Goal: Information Seeking & Learning: Learn about a topic

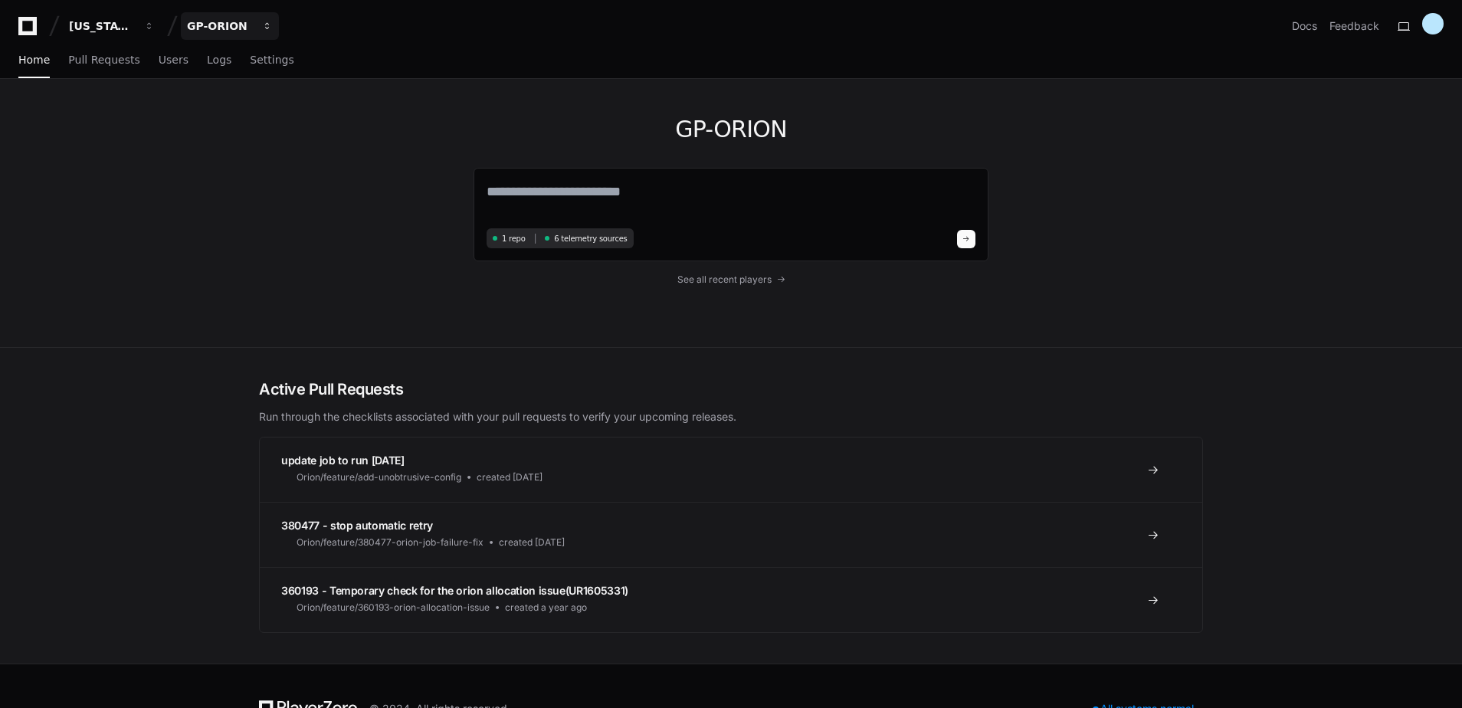
click at [239, 24] on div "GP-ORION" at bounding box center [220, 25] width 66 height 15
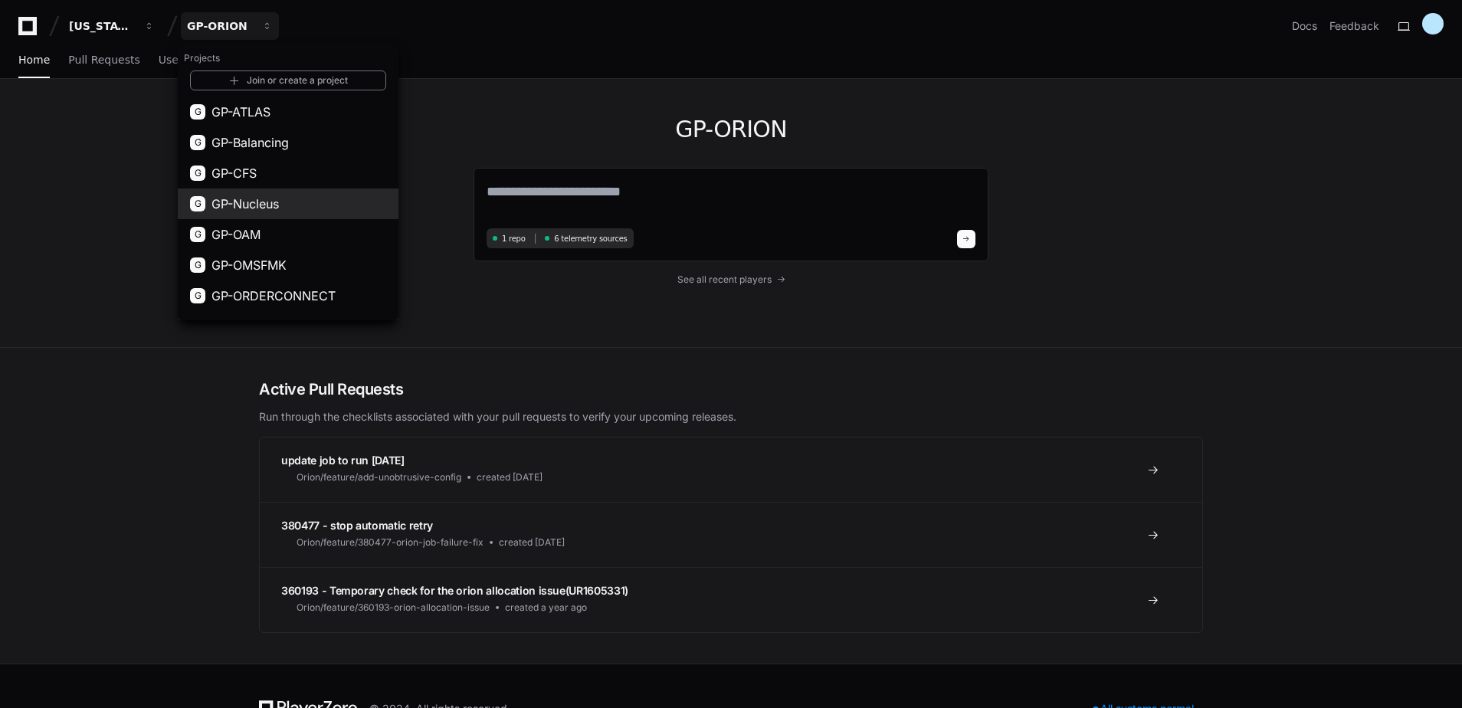
click at [264, 206] on span "GP-Nucleus" at bounding box center [244, 204] width 67 height 18
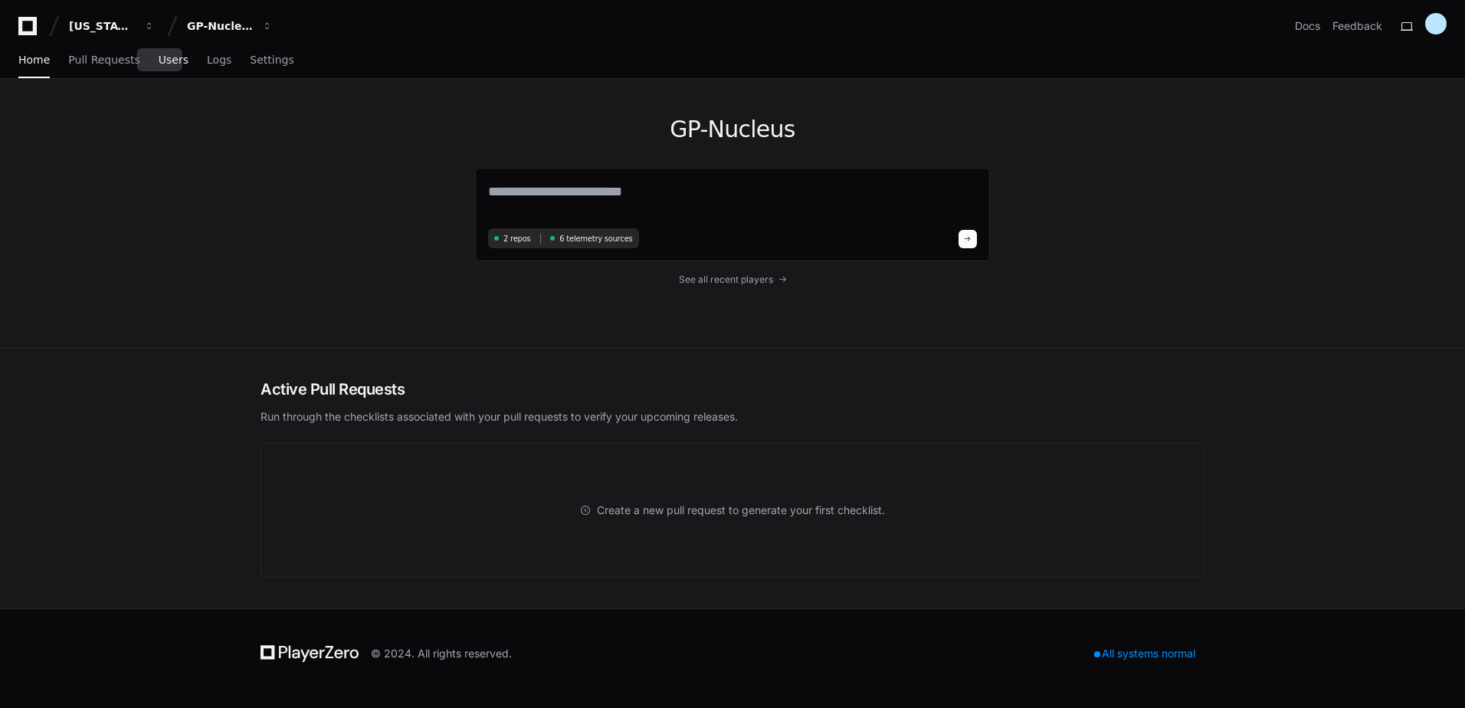
click at [163, 58] on span "Users" at bounding box center [174, 59] width 30 height 9
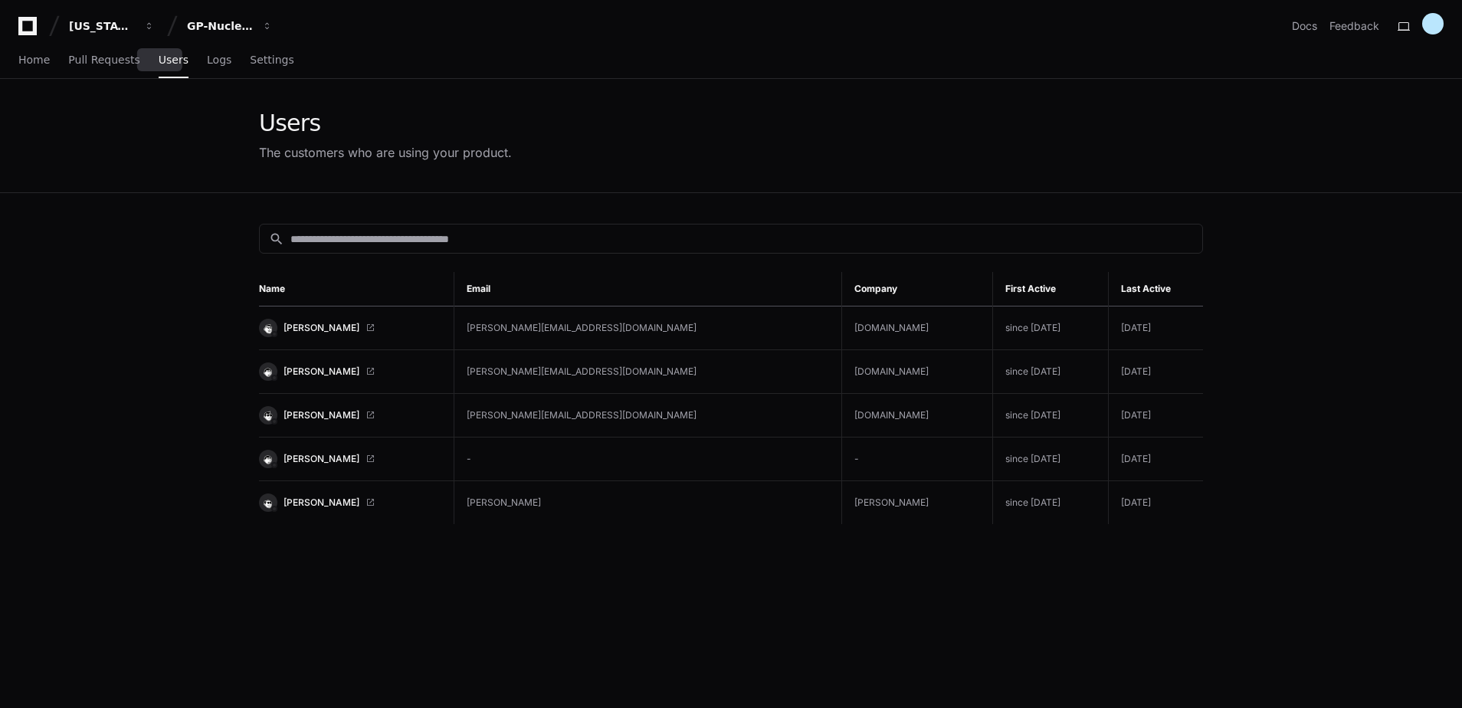
click at [161, 60] on span "Users" at bounding box center [174, 59] width 30 height 9
click at [161, 61] on span "Users" at bounding box center [174, 59] width 30 height 9
click at [207, 62] on span "Logs" at bounding box center [219, 59] width 25 height 9
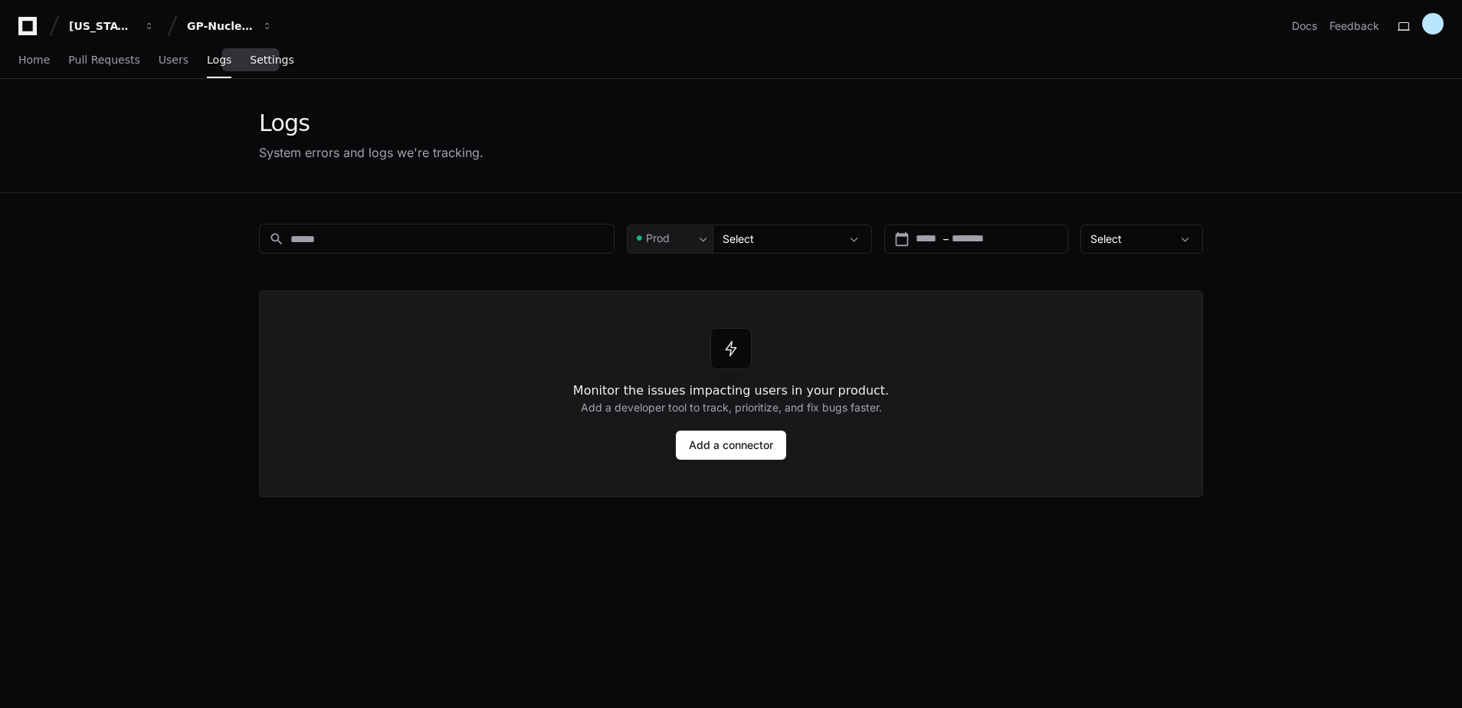
click at [261, 62] on span "Settings" at bounding box center [272, 59] width 44 height 9
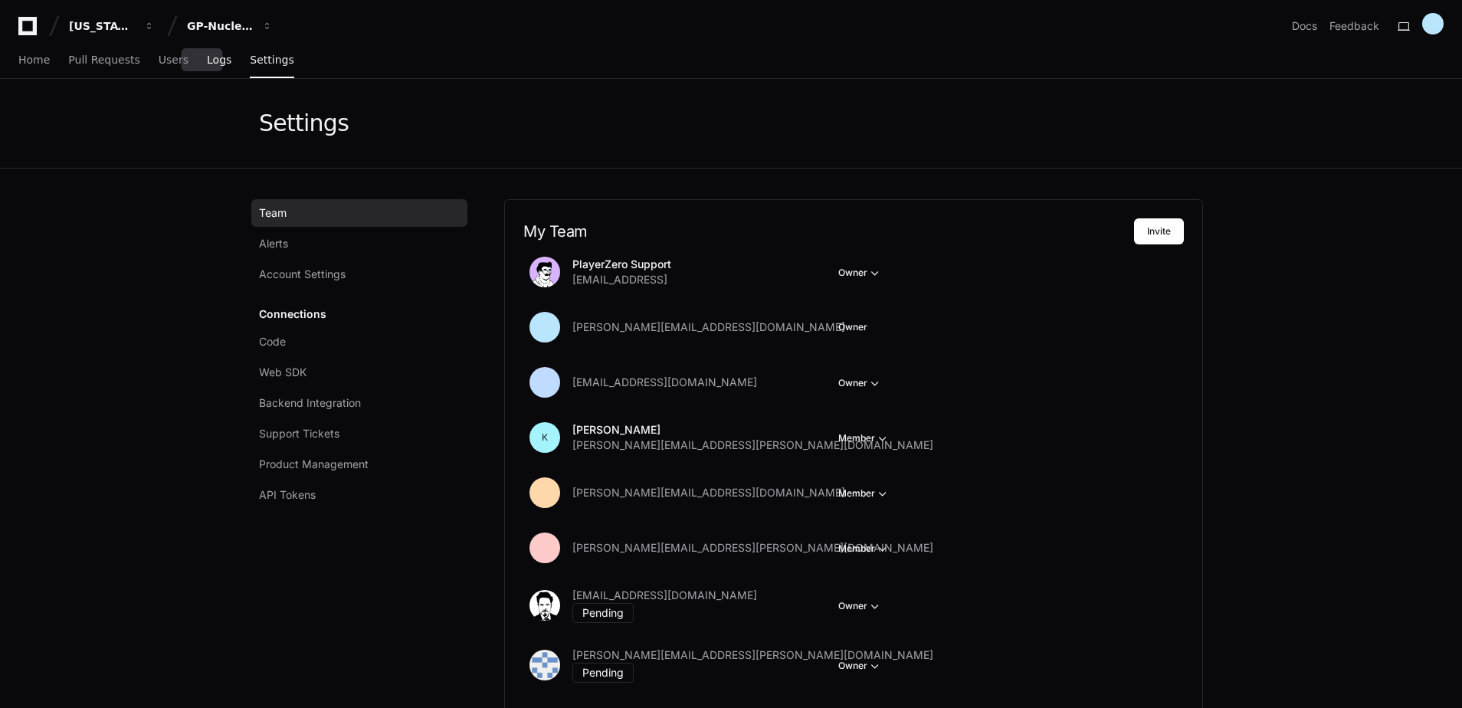
click at [207, 62] on span "Logs" at bounding box center [219, 59] width 25 height 9
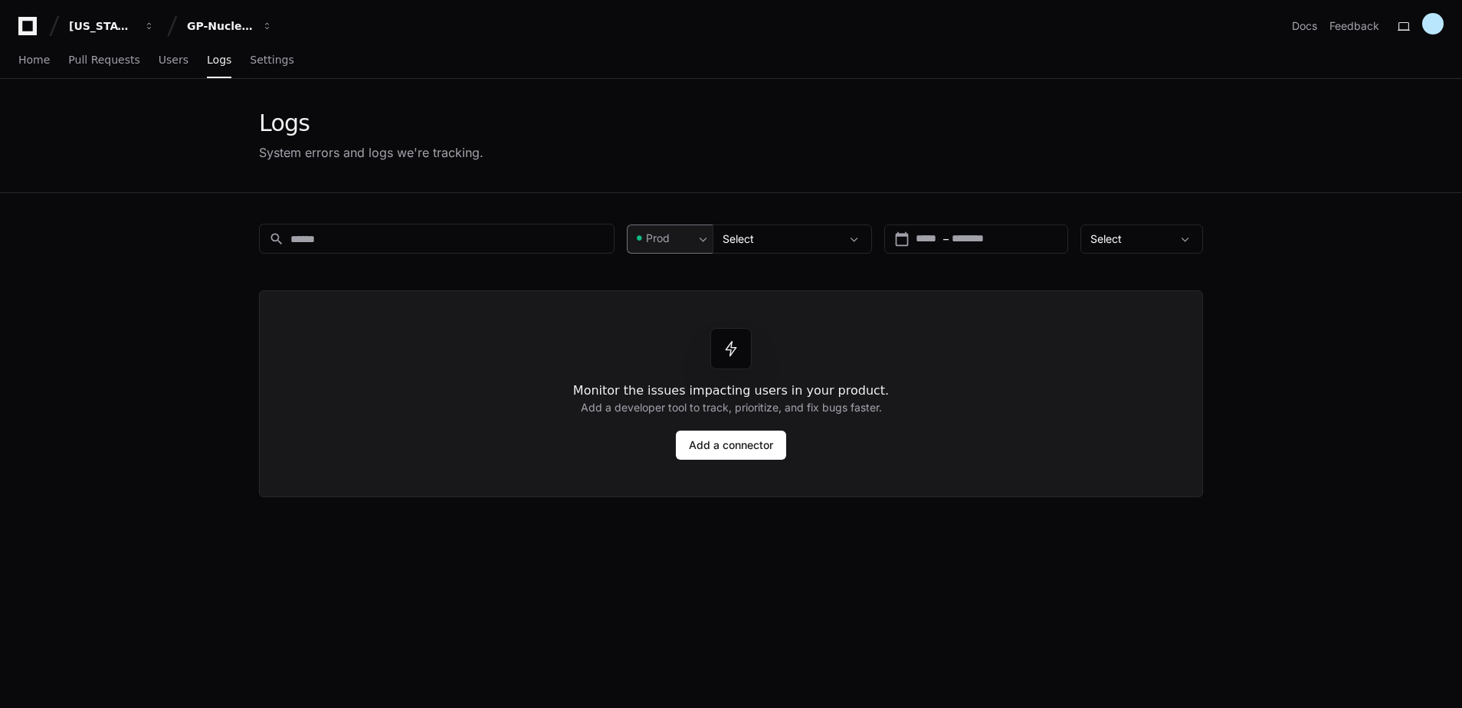
click at [672, 237] on div "Prod" at bounding box center [664, 238] width 61 height 15
click at [672, 237] on div at bounding box center [731, 354] width 1462 height 708
click at [261, 64] on span "Settings" at bounding box center [272, 59] width 44 height 9
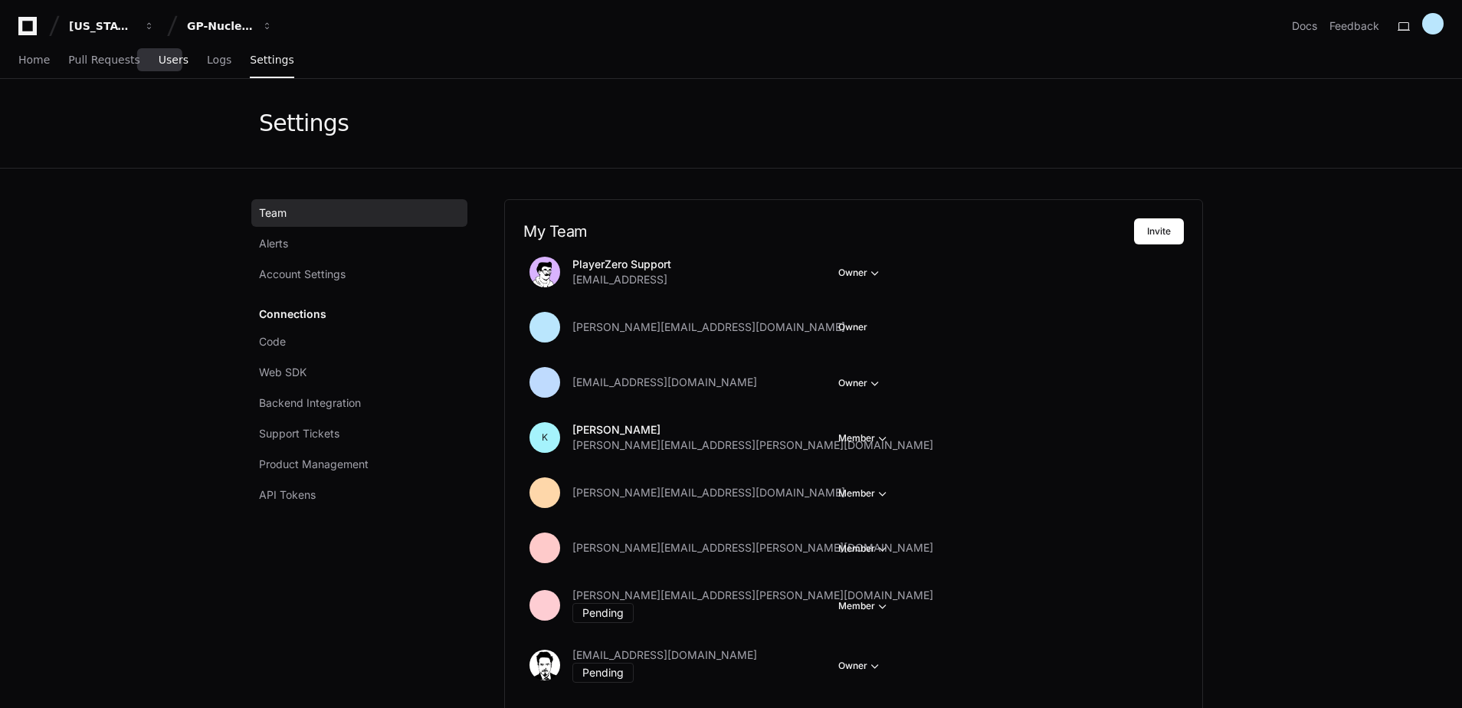
click at [159, 64] on span "Users" at bounding box center [174, 59] width 30 height 9
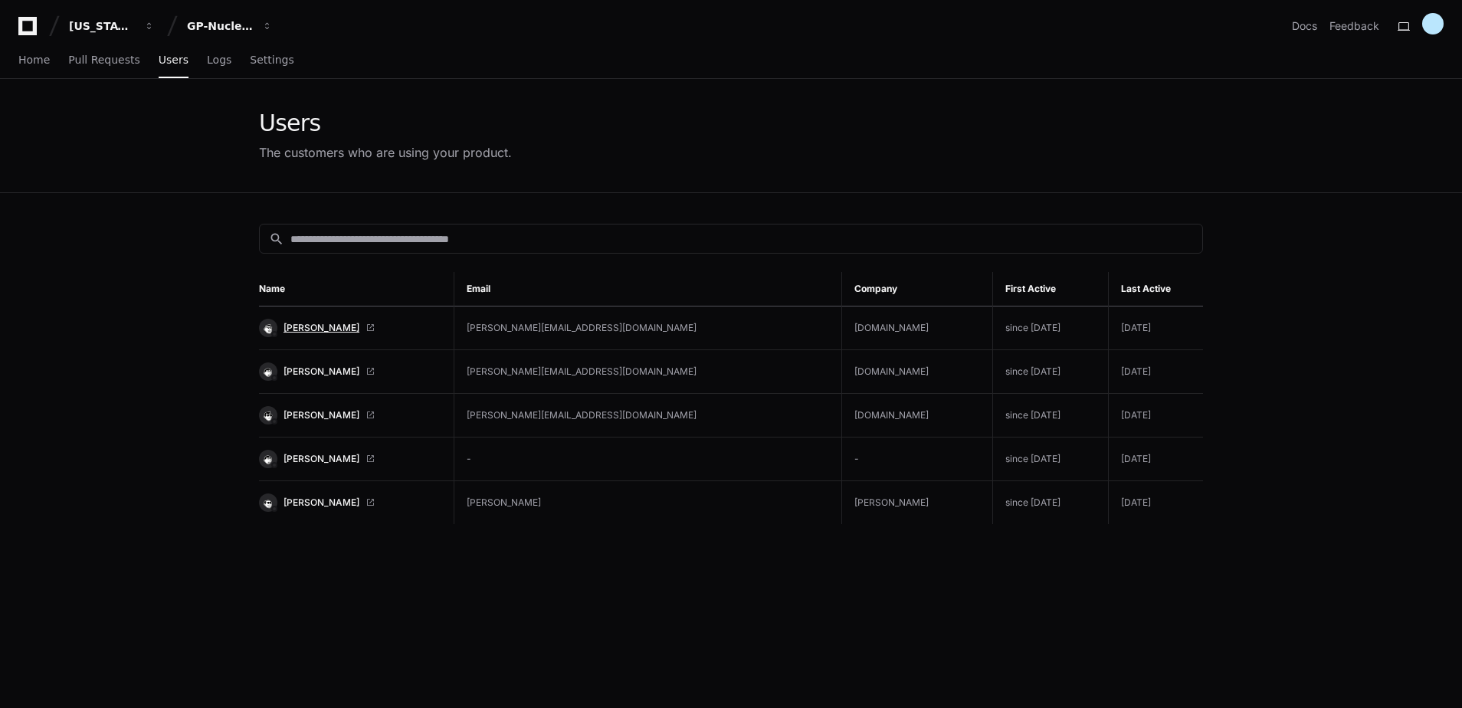
click at [313, 331] on span "Chris Kennedy" at bounding box center [322, 328] width 76 height 12
click at [110, 59] on span "Pull Requests" at bounding box center [103, 59] width 71 height 9
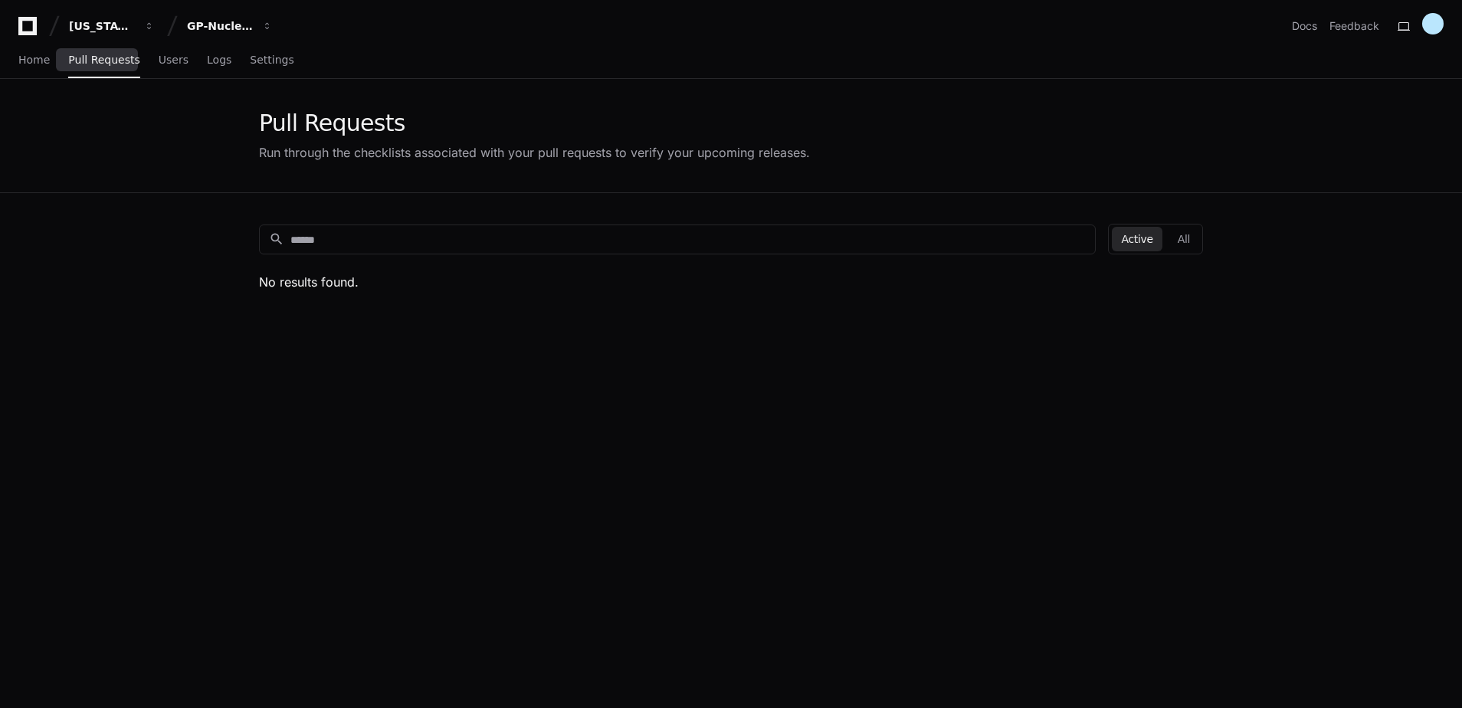
click at [52, 61] on div "Home Pull Requests Users Logs Settings" at bounding box center [156, 60] width 276 height 35
click at [41, 64] on span "Home" at bounding box center [33, 59] width 31 height 9
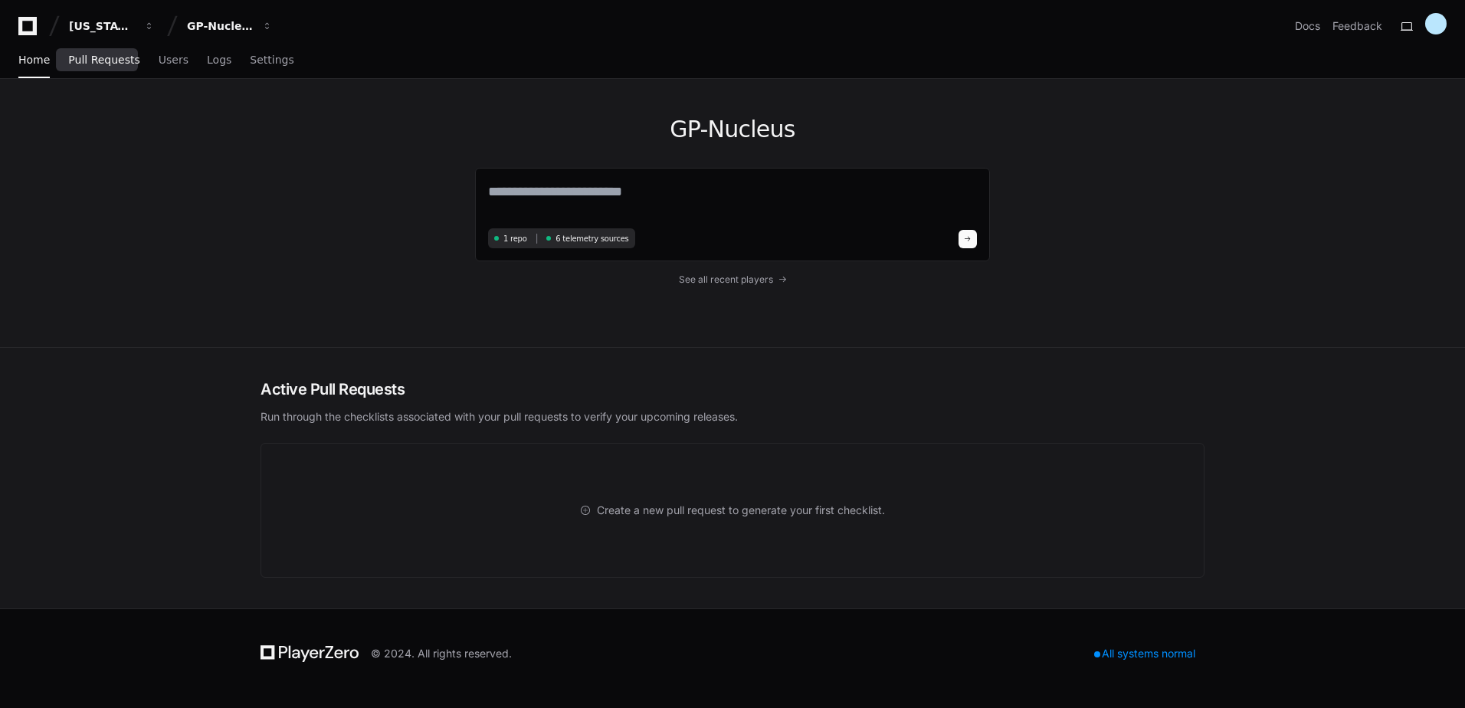
click at [80, 63] on span "Pull Requests" at bounding box center [103, 59] width 71 height 9
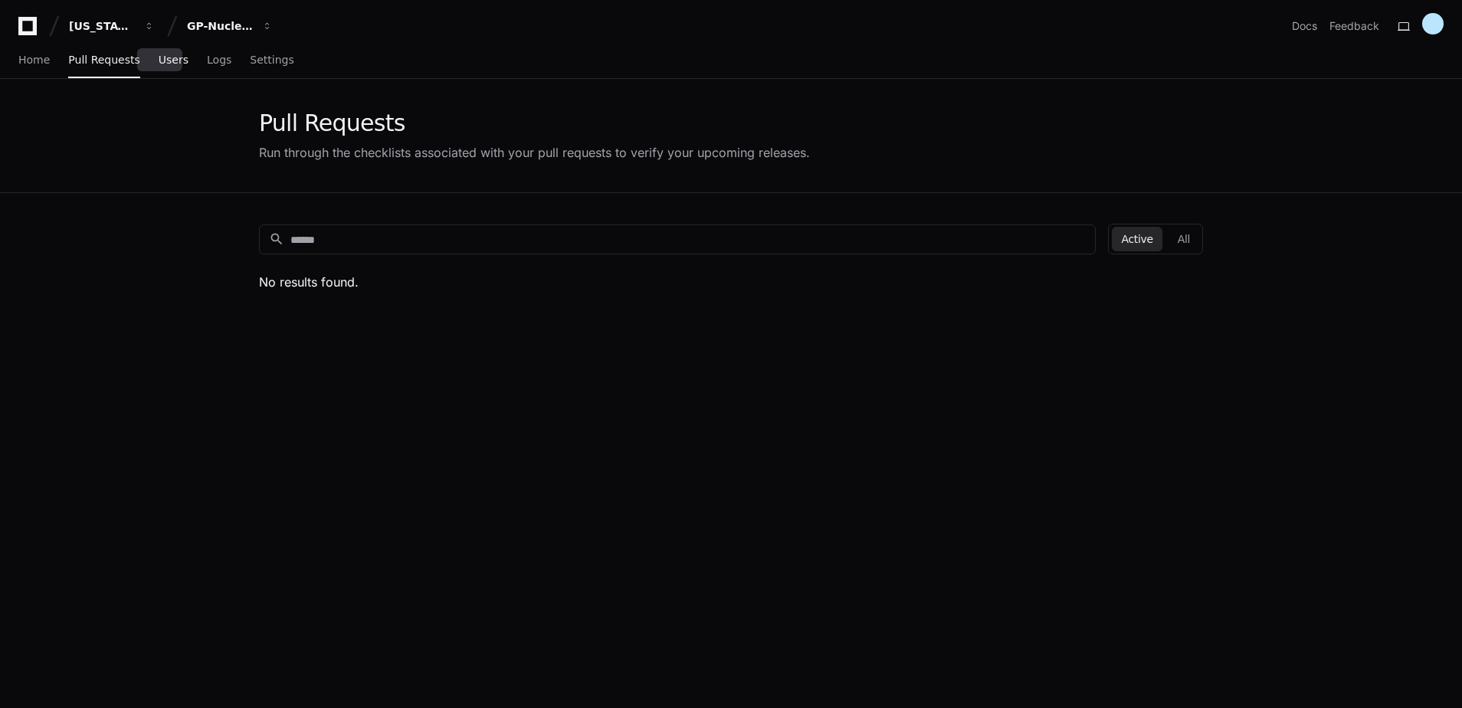
click at [159, 58] on span "Users" at bounding box center [174, 59] width 30 height 9
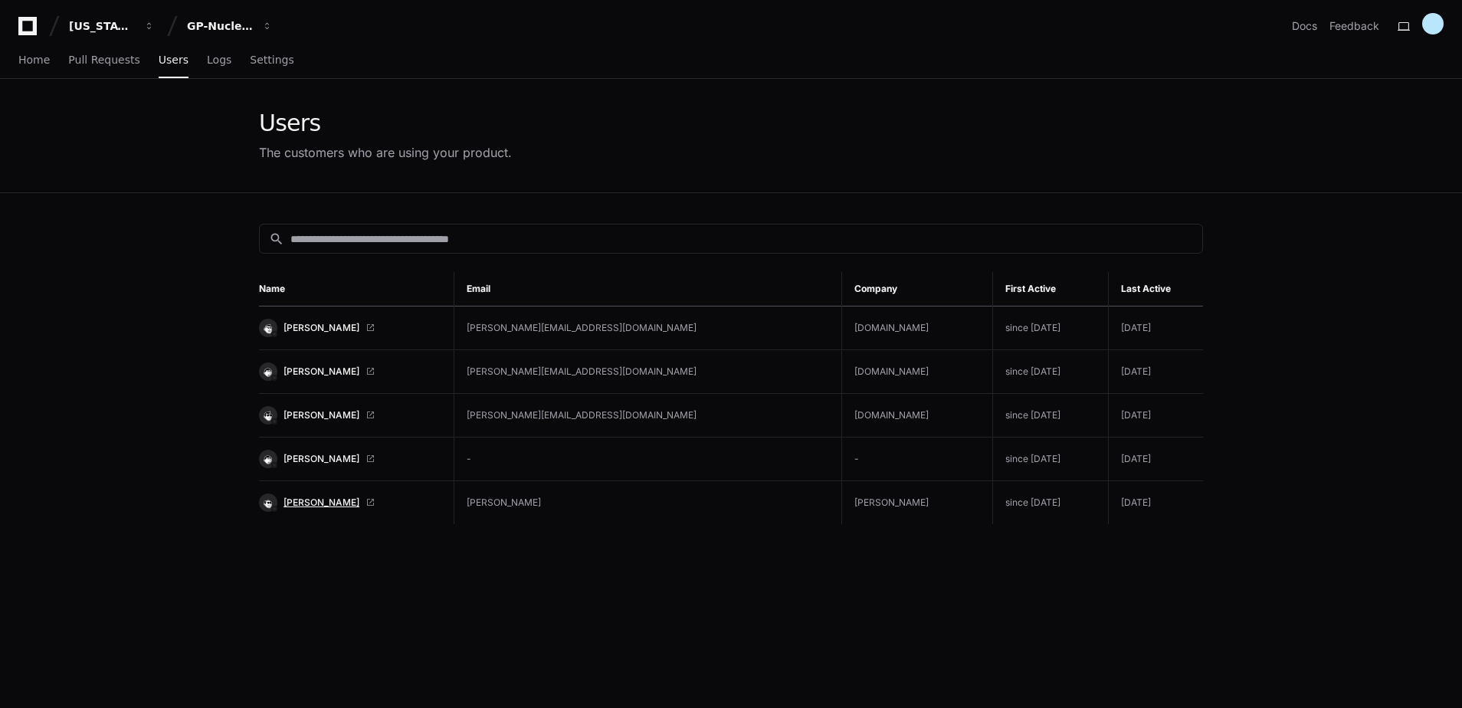
click at [305, 498] on span "[PERSON_NAME]" at bounding box center [322, 503] width 76 height 12
click at [425, 238] on input at bounding box center [741, 238] width 903 height 15
click at [215, 63] on div "Home Pull Requests Users Logs Settings" at bounding box center [156, 60] width 276 height 35
click at [208, 64] on span "Logs" at bounding box center [219, 59] width 25 height 9
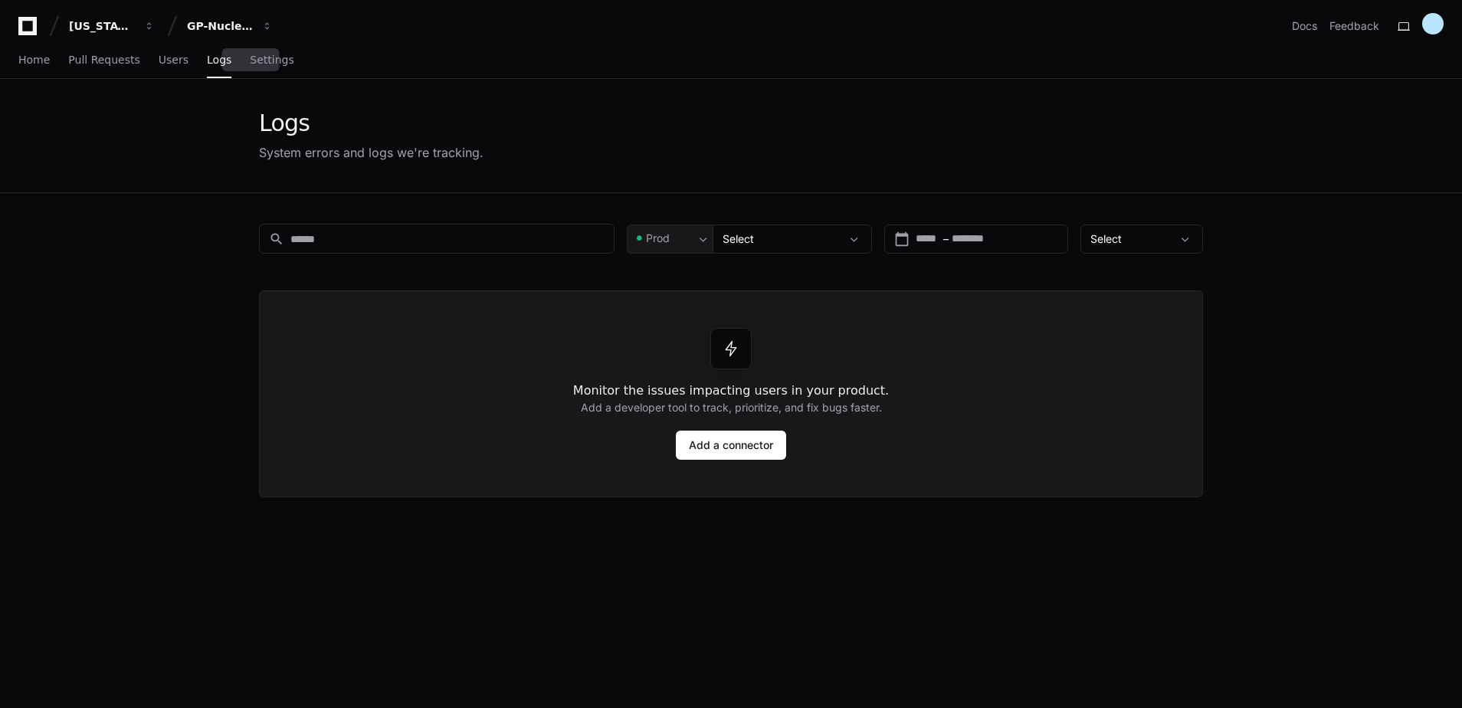
drag, startPoint x: 248, startPoint y: 60, endPoint x: 280, endPoint y: 55, distance: 31.8
click at [250, 60] on span "Settings" at bounding box center [272, 59] width 44 height 9
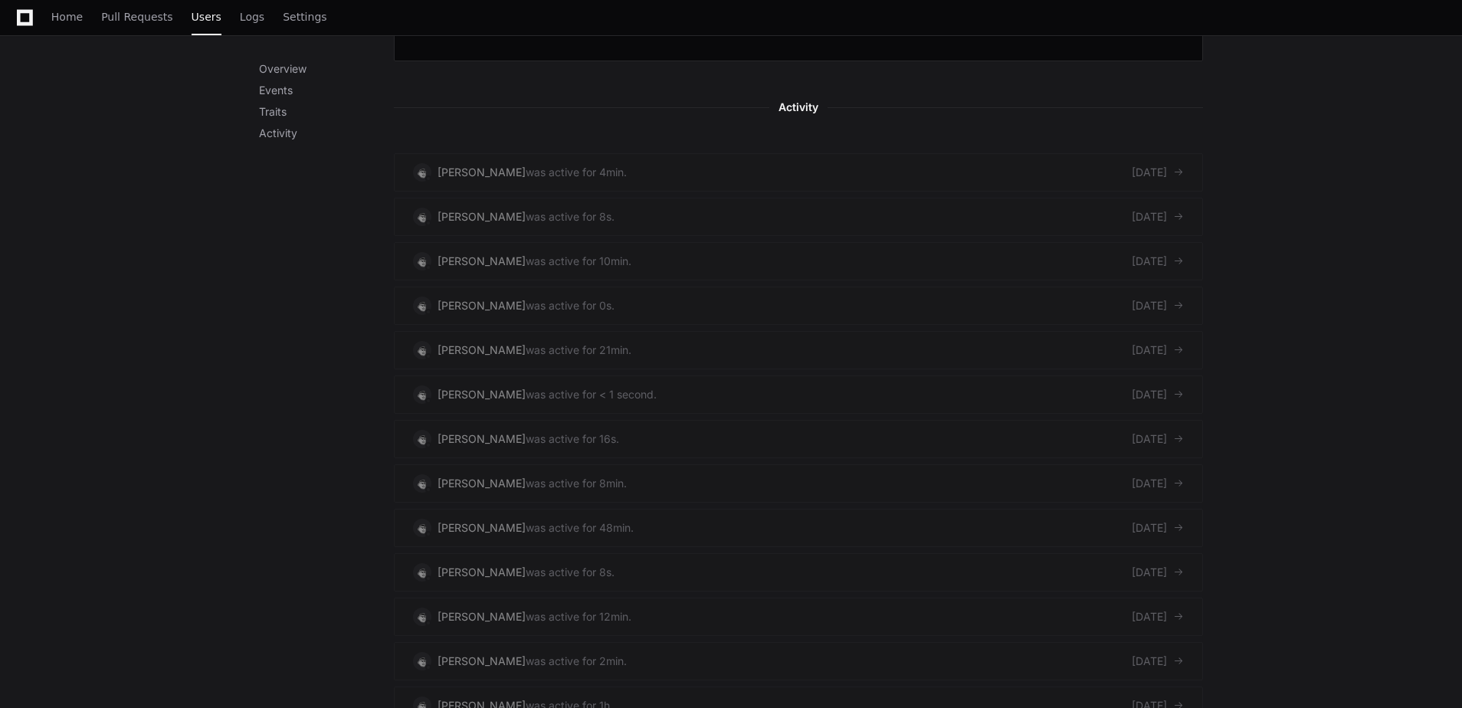
scroll to position [766, 0]
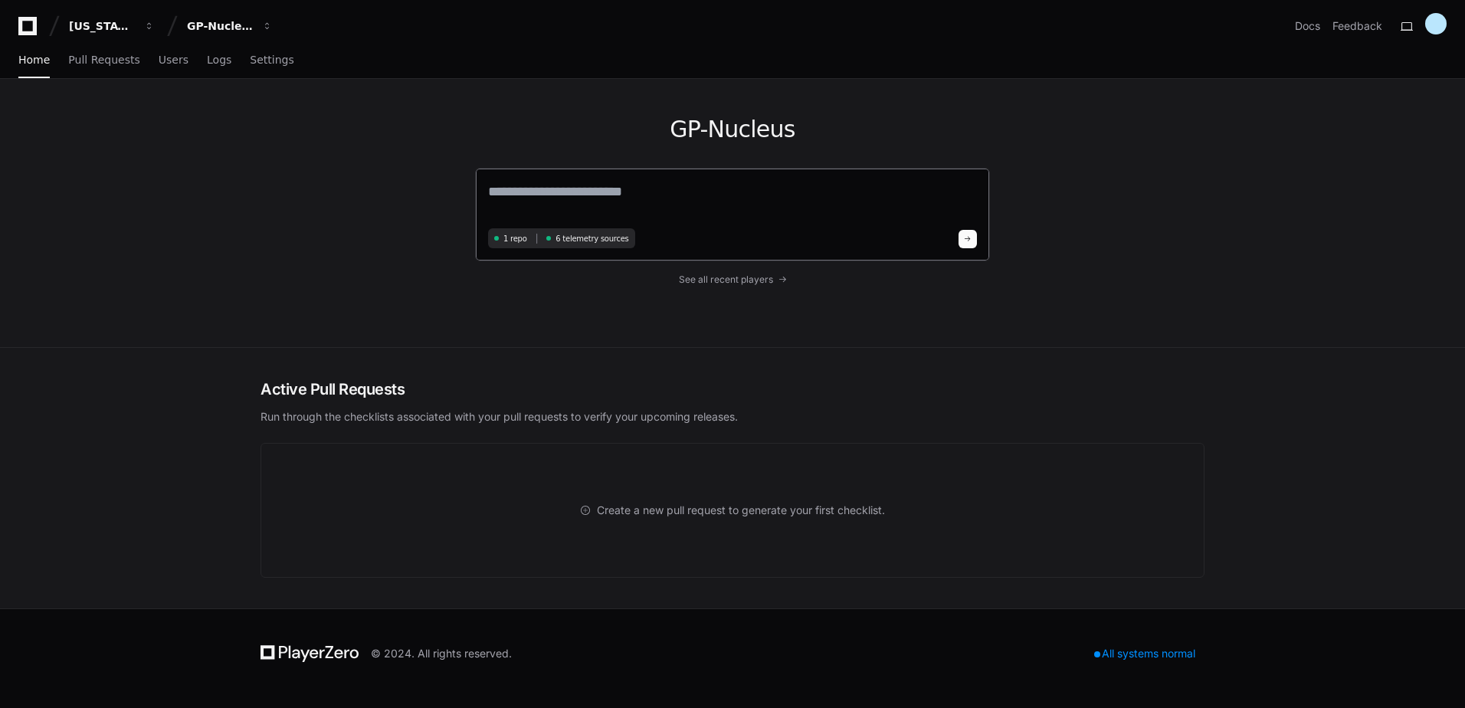
click at [603, 198] on textarea at bounding box center [732, 202] width 489 height 43
type textarea "**********"
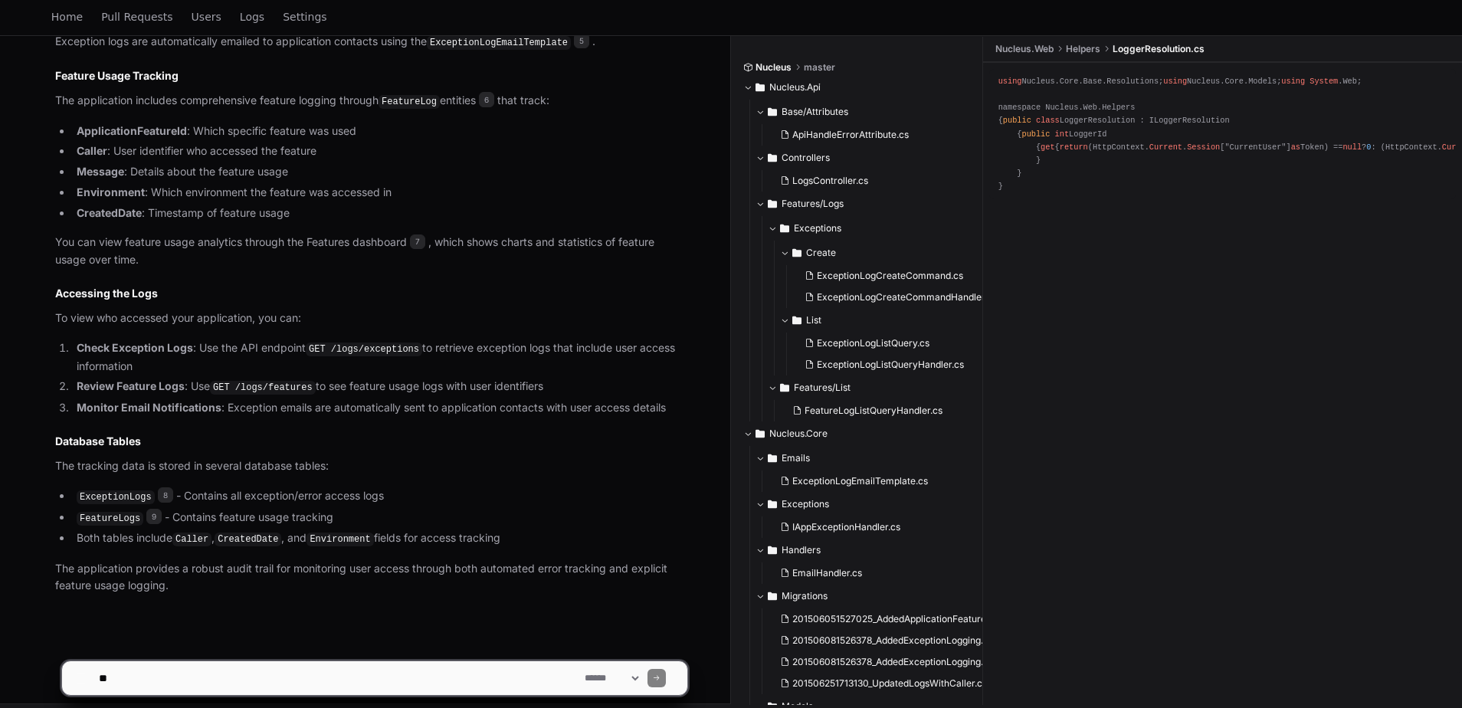
scroll to position [1015, 0]
